Goal: Task Accomplishment & Management: Use online tool/utility

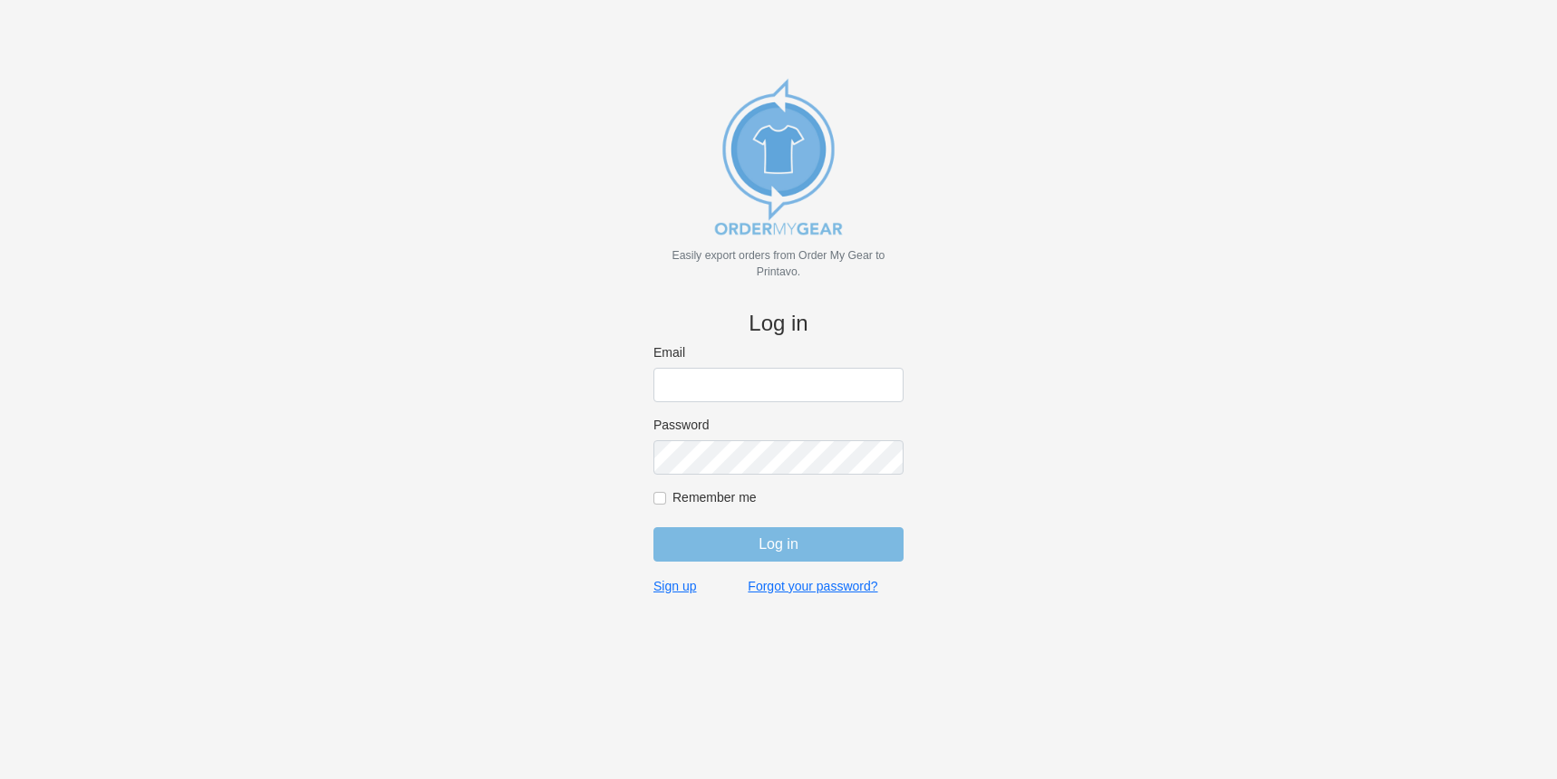
type input "gino@cishirts.com"
click at [793, 548] on input "Log in" at bounding box center [778, 544] width 250 height 34
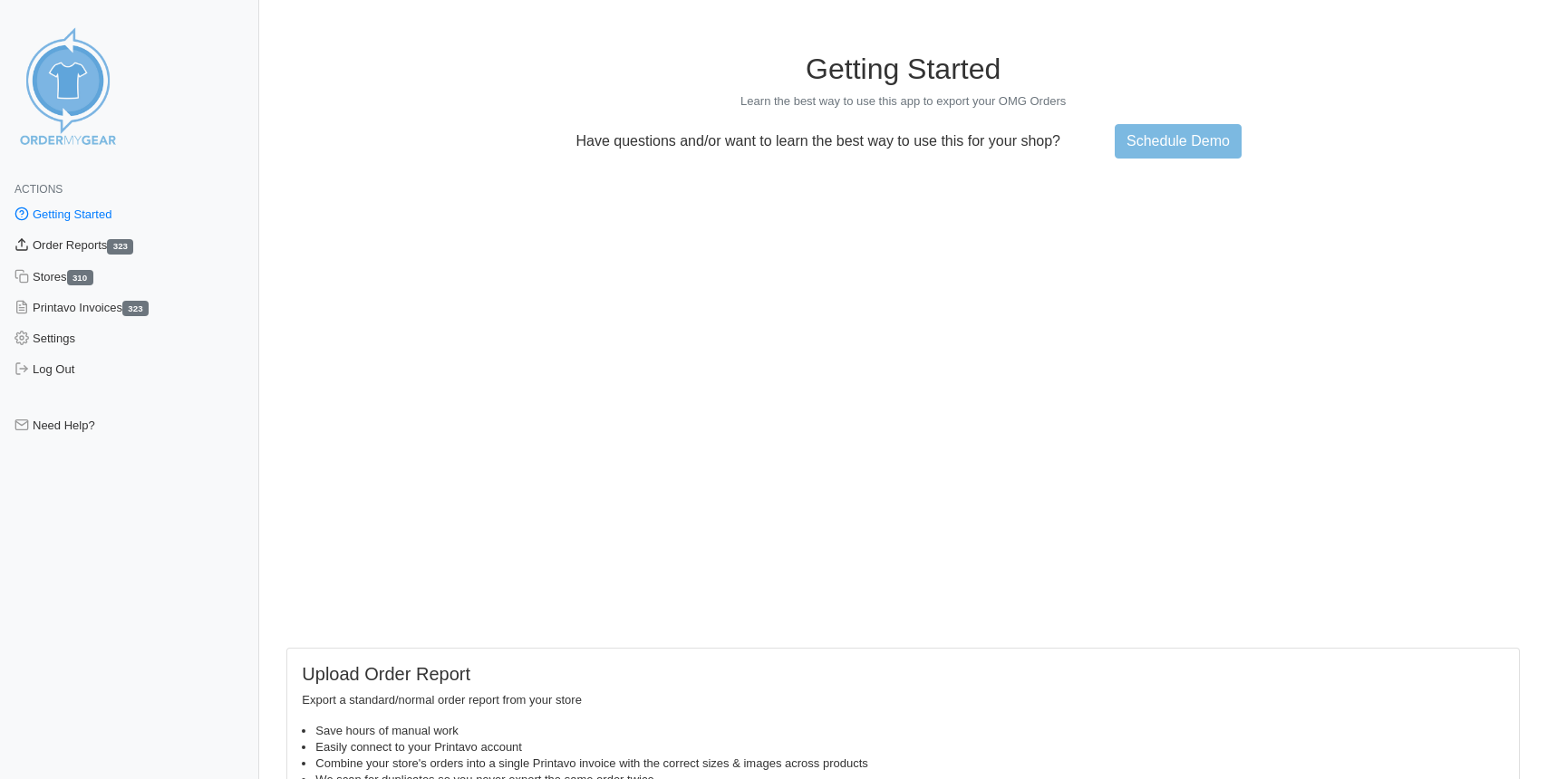
click at [95, 243] on link "Order Reports 323" at bounding box center [129, 245] width 259 height 31
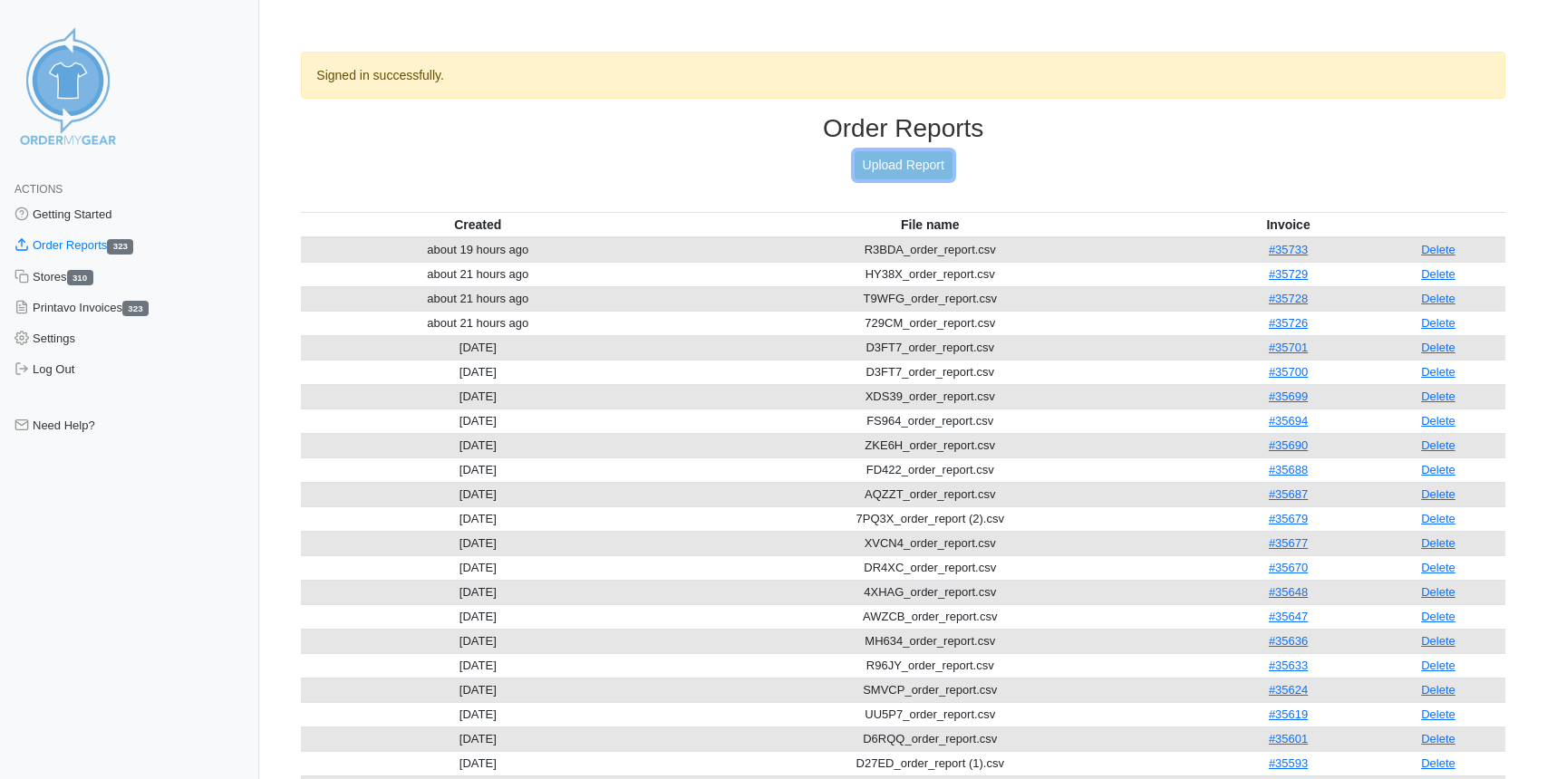
click at [923, 171] on link "Upload Report" at bounding box center [904, 165] width 98 height 28
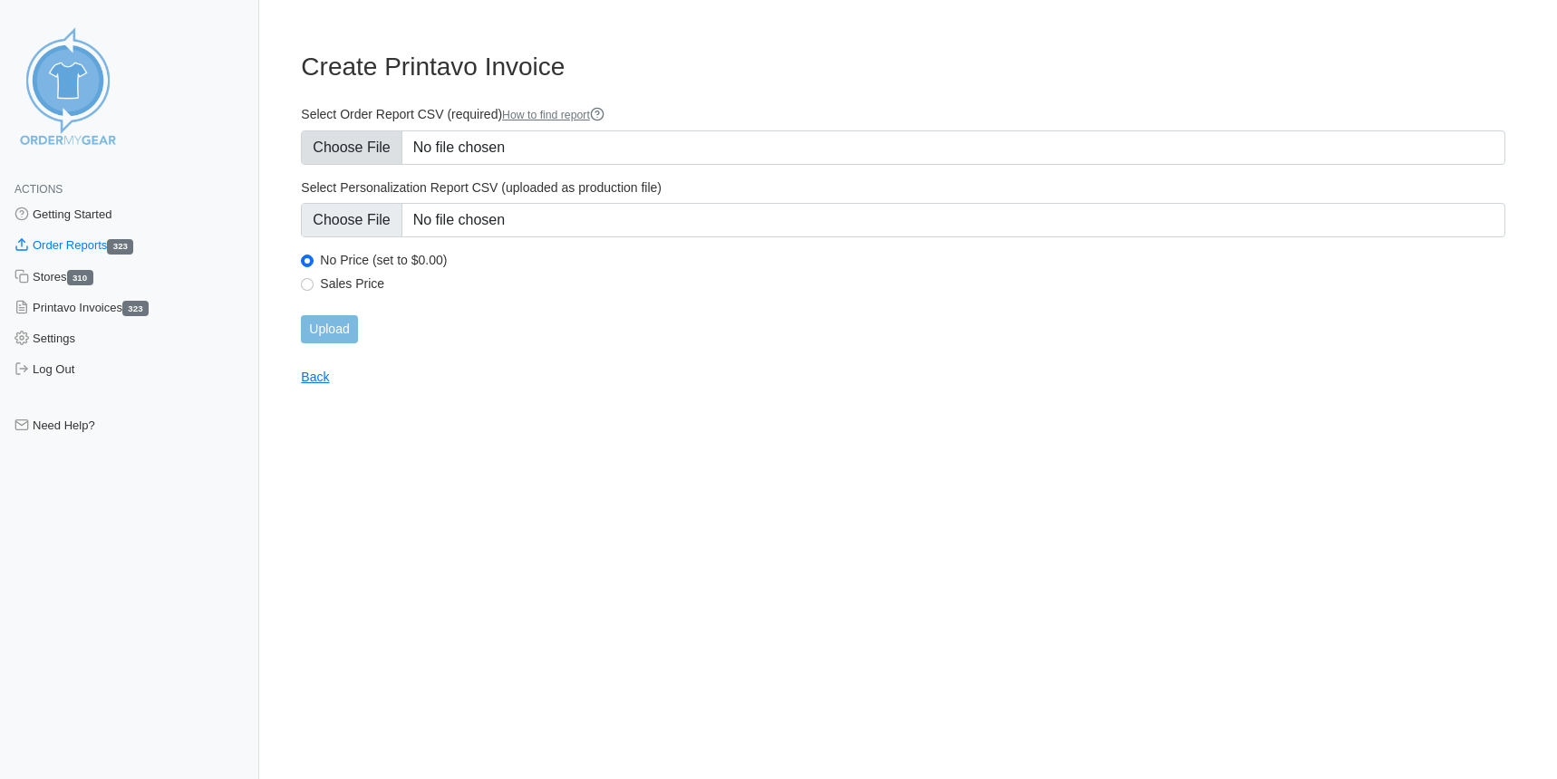
type input "C:\fakepath\J6MEY_order_report.csv"
click at [339, 329] on input "Upload" at bounding box center [329, 329] width 56 height 28
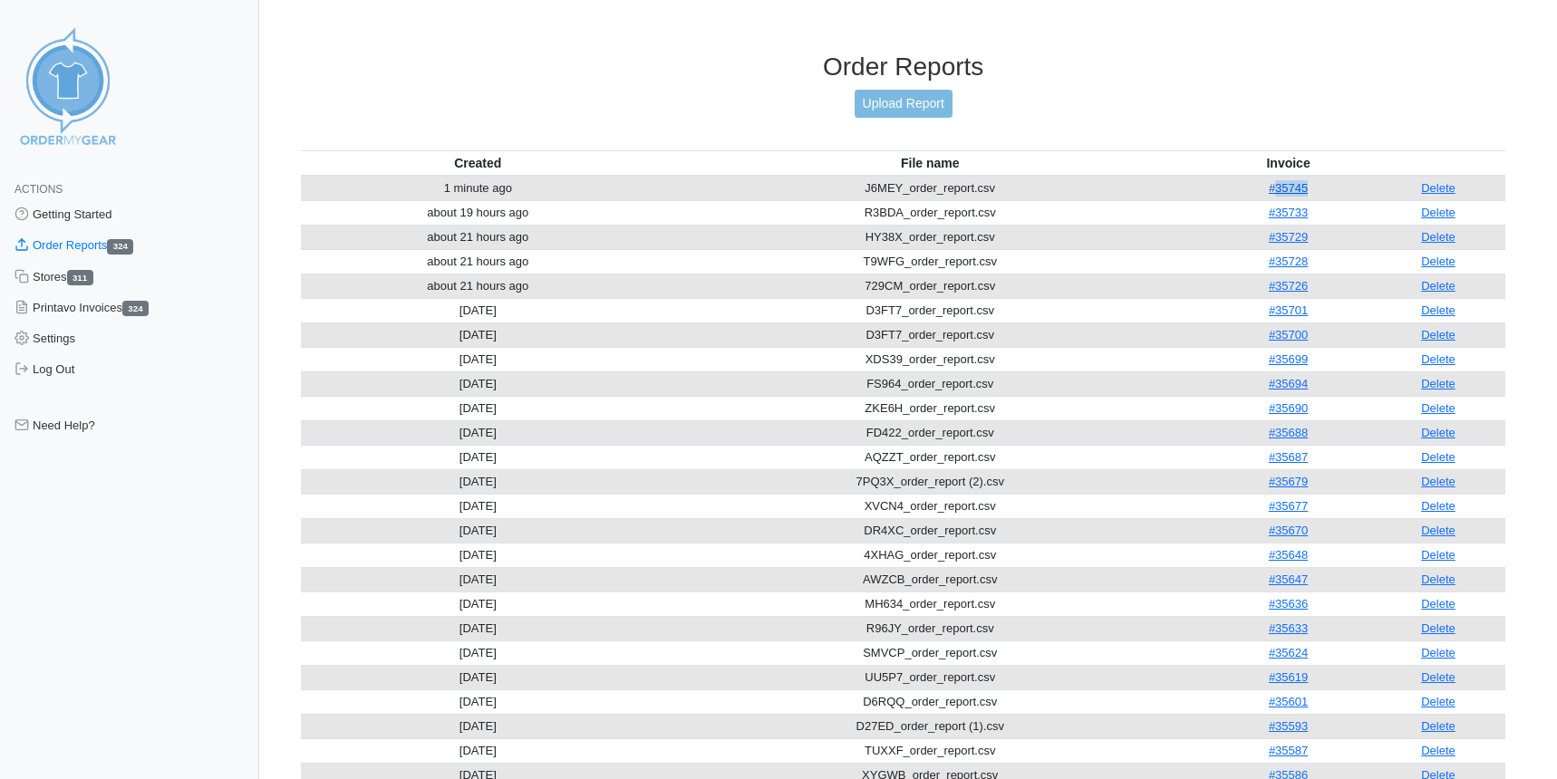
drag, startPoint x: 1314, startPoint y: 187, endPoint x: 1279, endPoint y: 183, distance: 35.5
click at [1279, 183] on td "#35745" at bounding box center [1288, 188] width 166 height 25
copy link "35745"
